Goal: Information Seeking & Learning: Learn about a topic

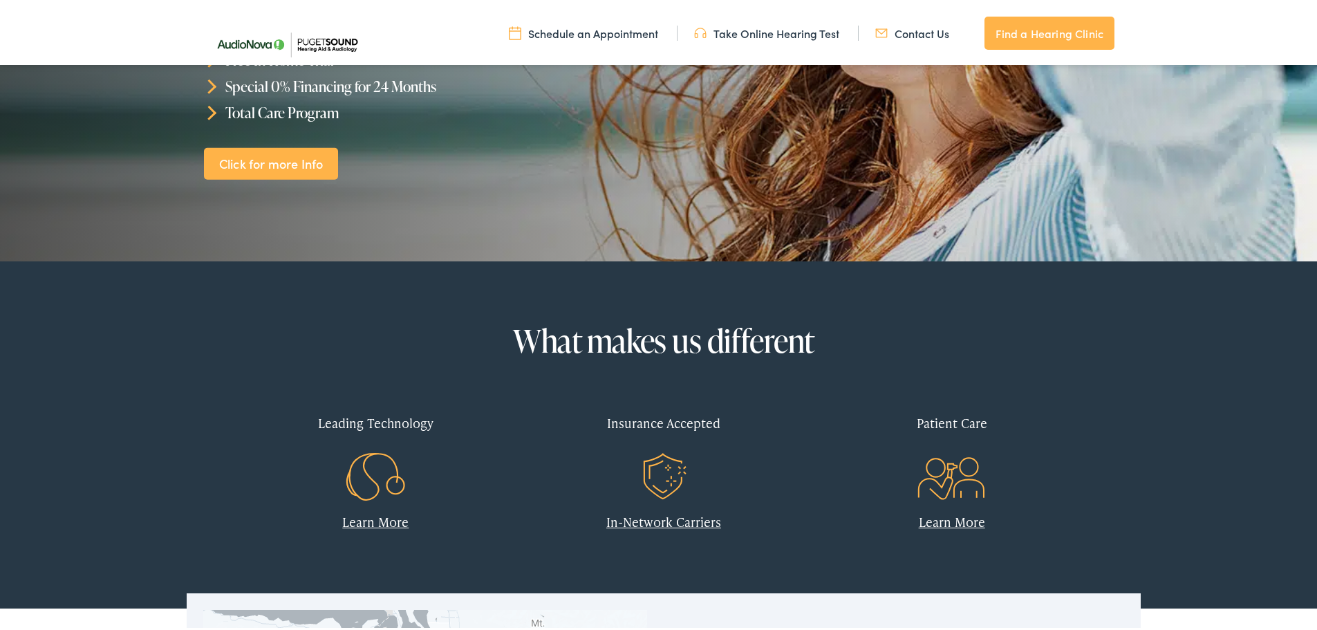
scroll to position [346, 0]
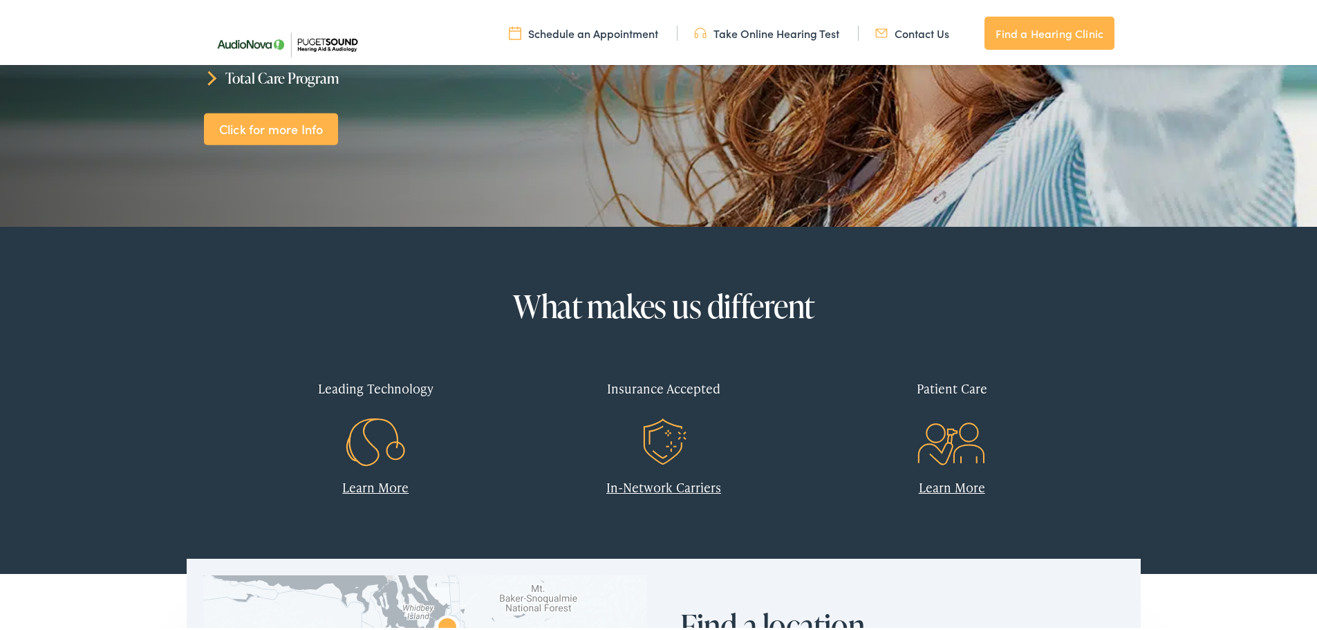
click at [658, 478] on link "In-Network Carriers" at bounding box center [663, 484] width 115 height 17
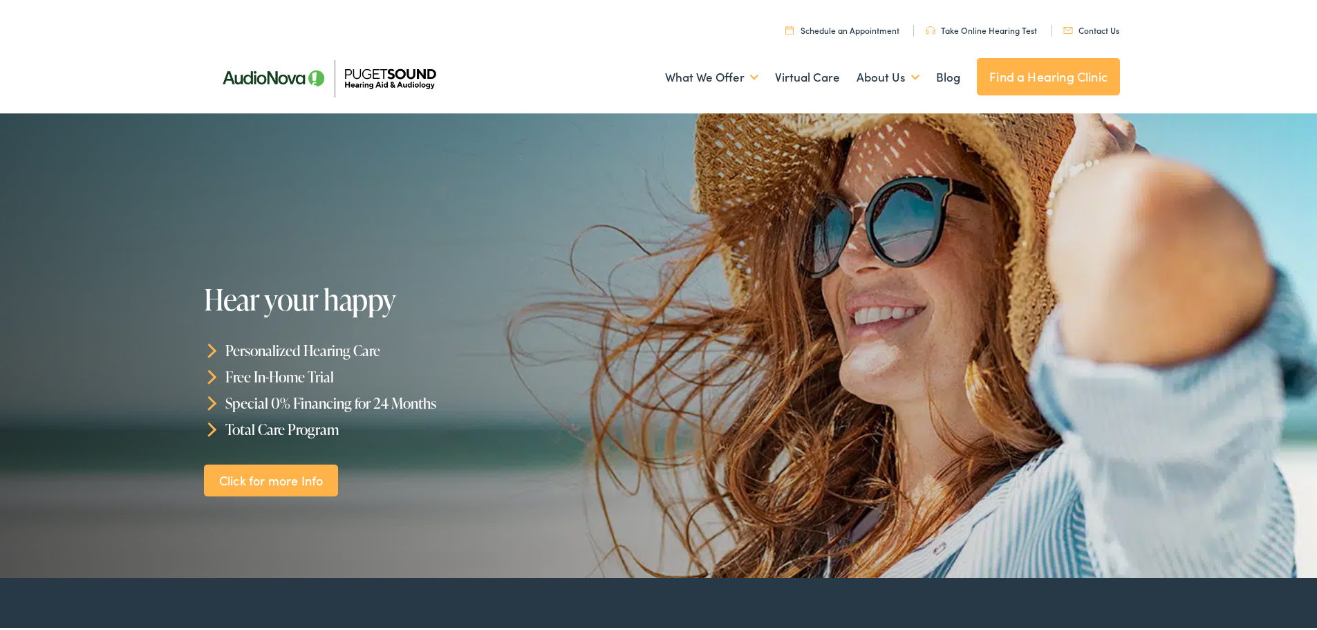
click at [1019, 68] on link "Find a Hearing Clinic" at bounding box center [1048, 73] width 143 height 37
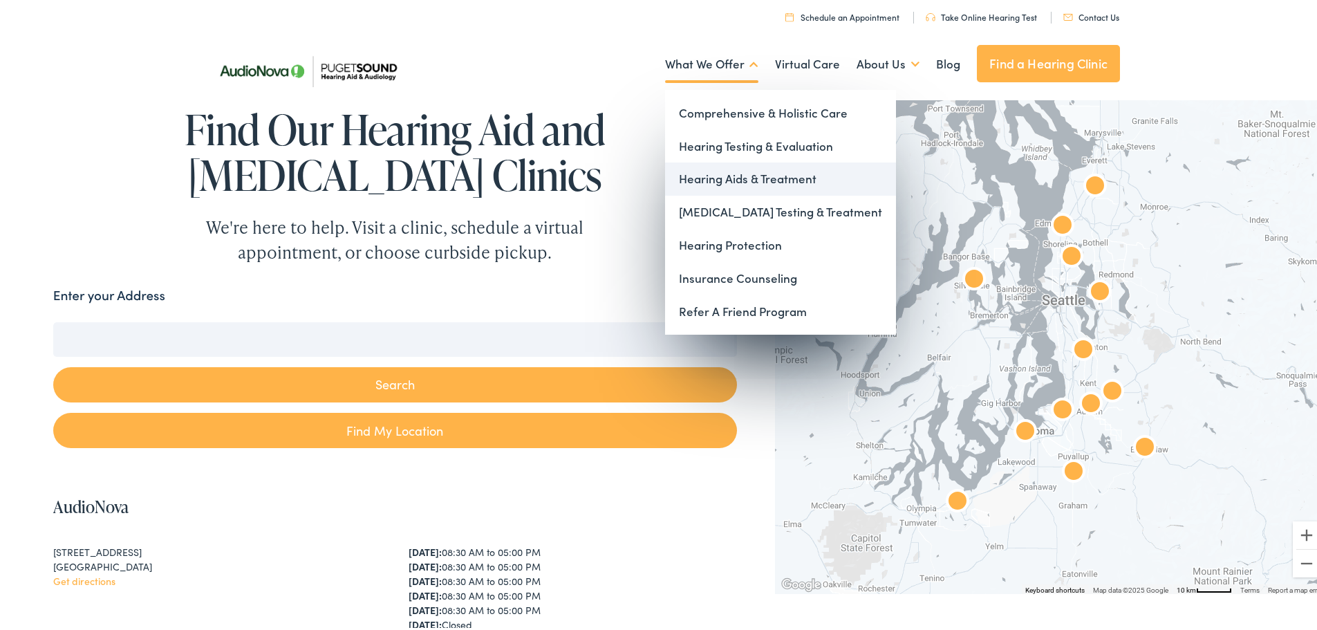
click at [730, 174] on link "Hearing Aids & Treatment" at bounding box center [780, 176] width 231 height 33
